Goal: Information Seeking & Learning: Find specific fact

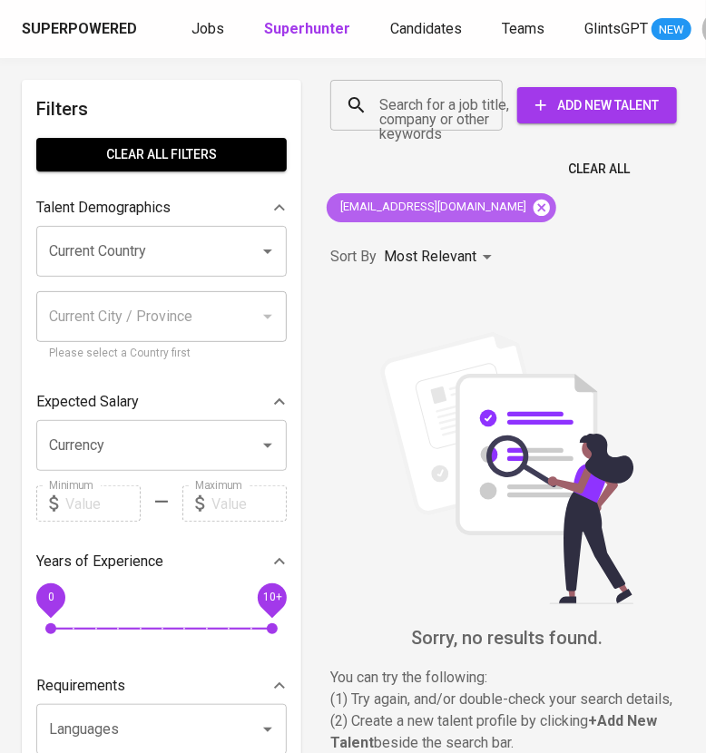
click at [533, 205] on icon at bounding box center [541, 207] width 16 height 16
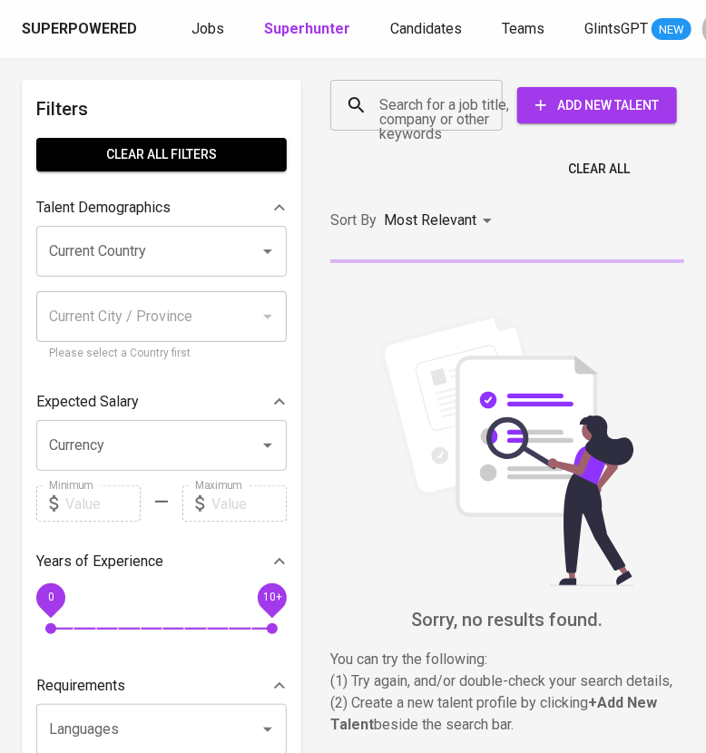
click at [411, 113] on input "Search for a job title, company or other keywords" at bounding box center [421, 105] width 93 height 34
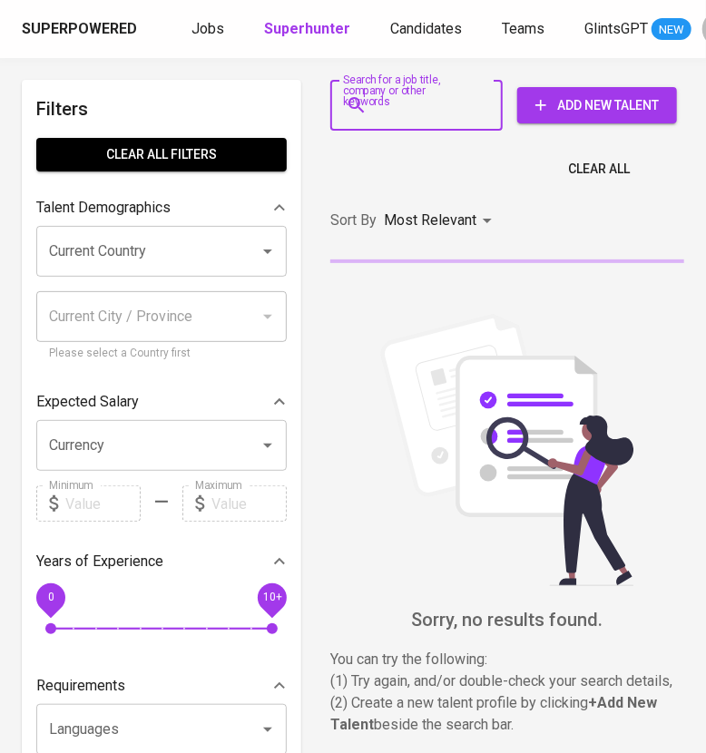
paste input "[EMAIL_ADDRESS][DOMAIN_NAME]"
type input "[EMAIL_ADDRESS][DOMAIN_NAME]"
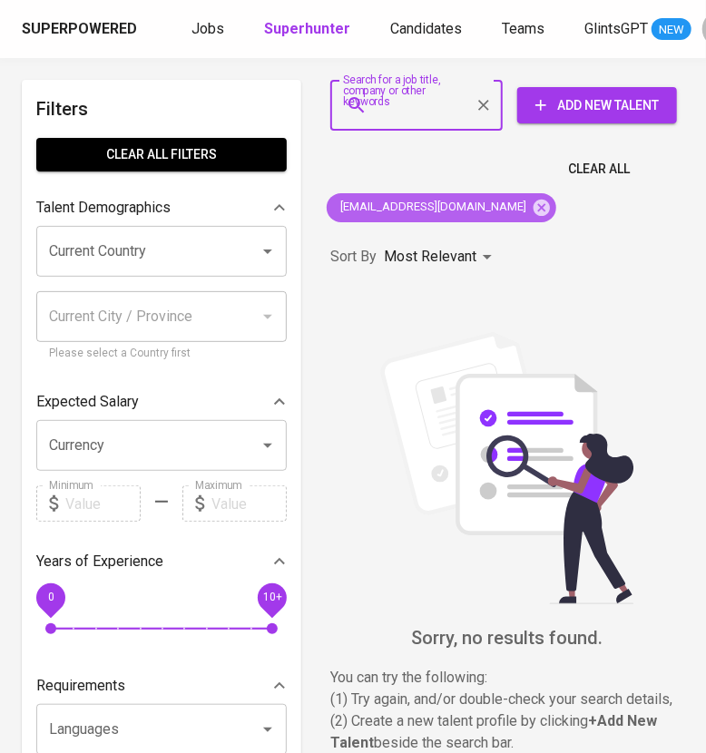
click at [531, 202] on icon at bounding box center [541, 208] width 20 height 20
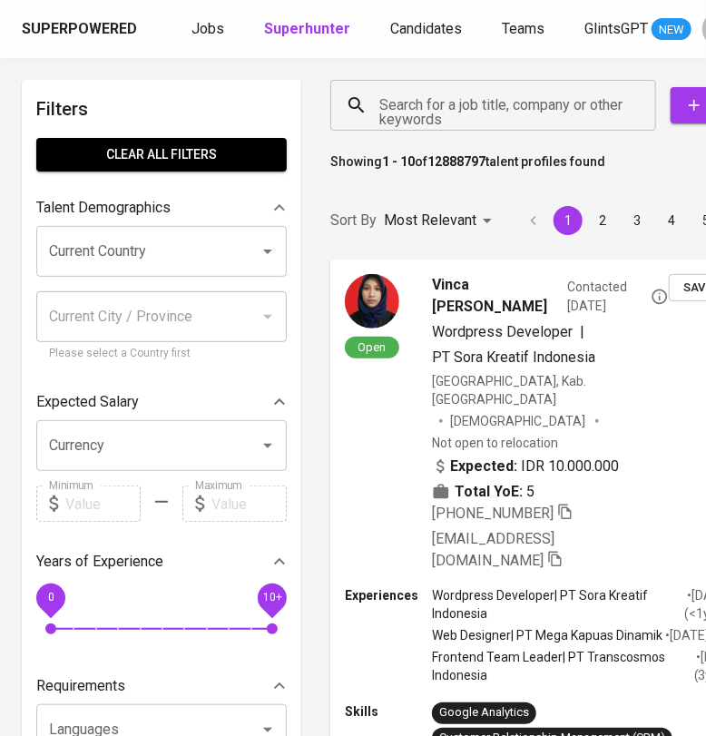
click at [453, 103] on input "Search for a job title, company or other keywords" at bounding box center [498, 105] width 246 height 34
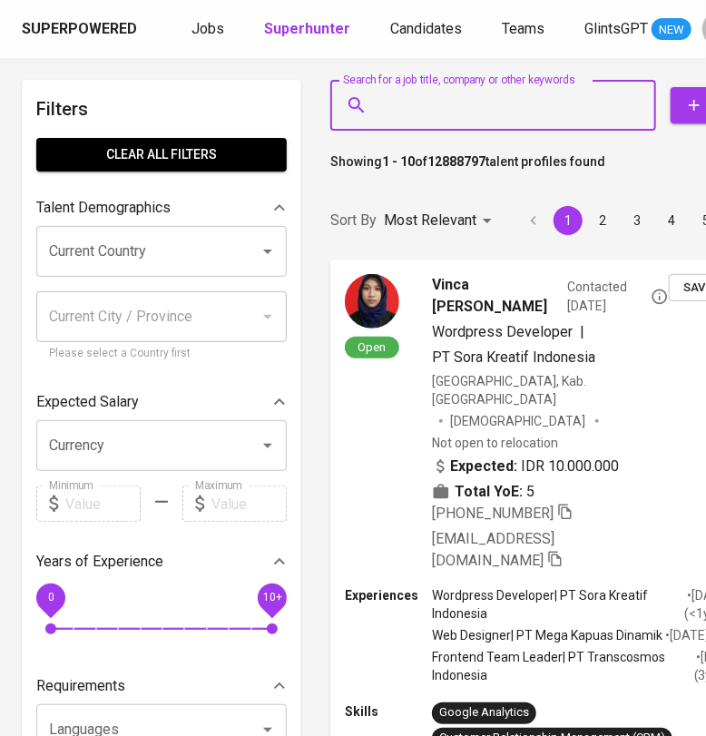
paste input "[EMAIL_ADDRESS][DOMAIN_NAME]"
type input "[EMAIL_ADDRESS][DOMAIN_NAME]"
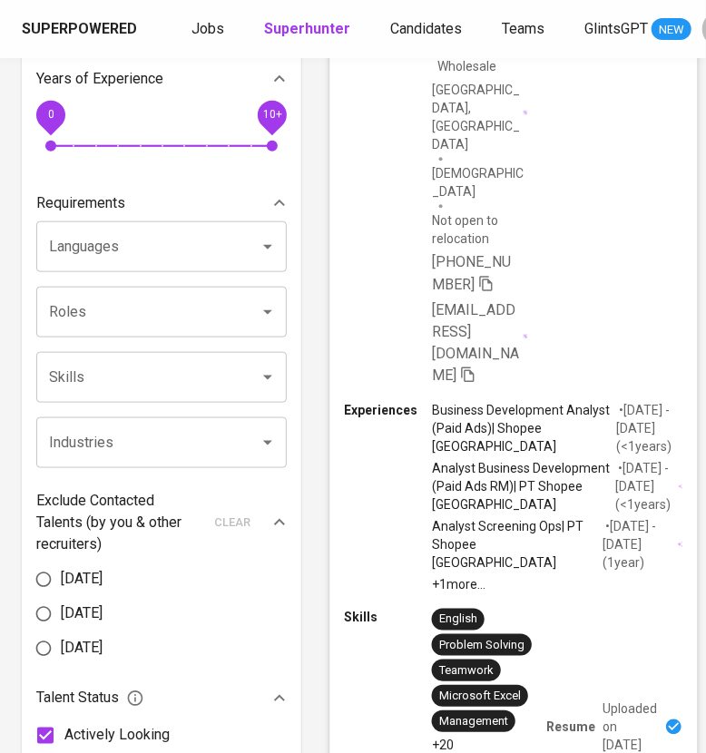
scroll to position [453, 0]
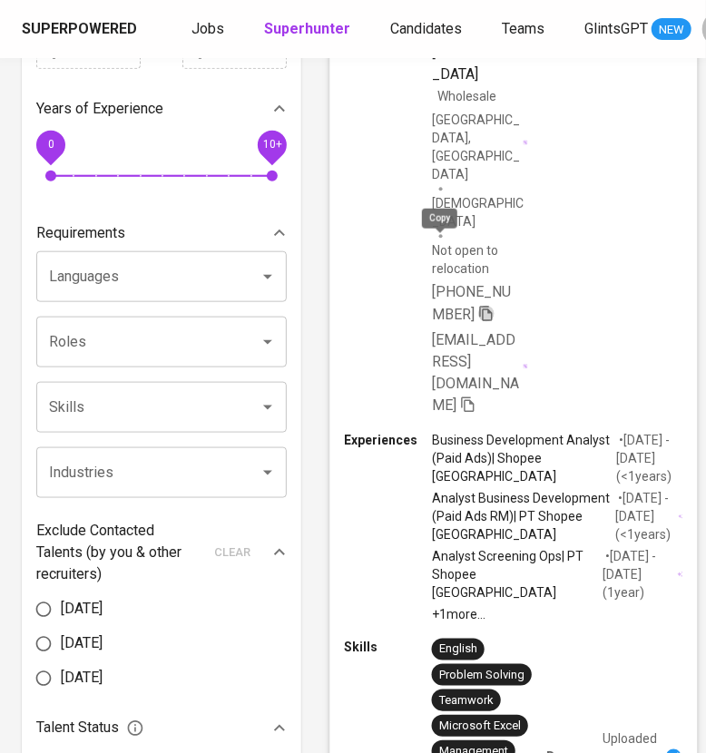
click at [478, 305] on icon "button" at bounding box center [486, 313] width 16 height 16
